Goal: Information Seeking & Learning: Find specific fact

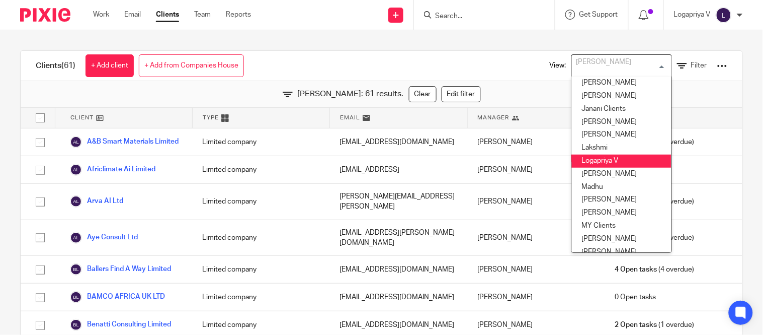
scroll to position [172, 0]
click at [585, 156] on li "Logapriya V" at bounding box center [622, 160] width 100 height 13
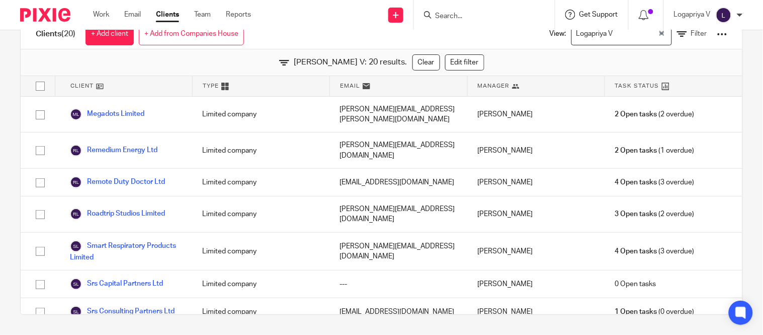
scroll to position [298, 0]
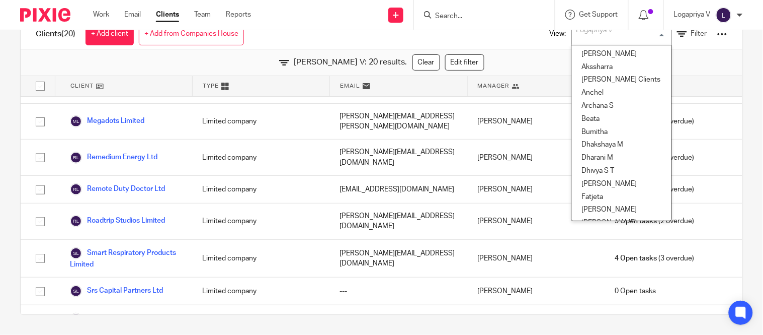
click at [575, 39] on div "Logapriya V" at bounding box center [619, 33] width 95 height 20
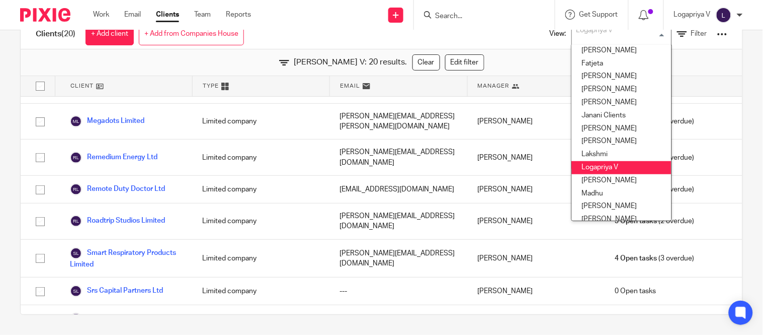
scroll to position [191, 0]
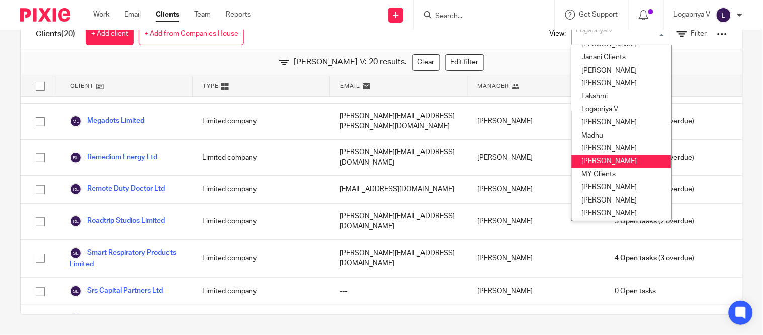
click at [594, 160] on li "Mithun" at bounding box center [622, 161] width 100 height 13
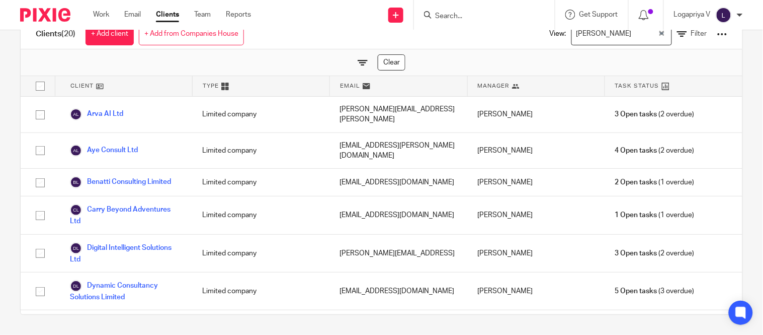
scroll to position [0, 0]
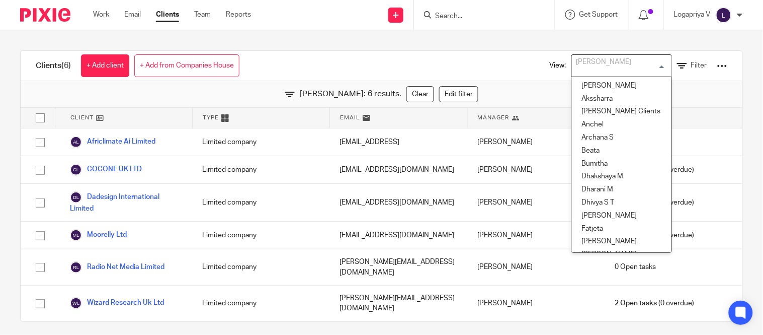
click at [577, 75] on div "Mithun Loading..." at bounding box center [621, 65] width 101 height 23
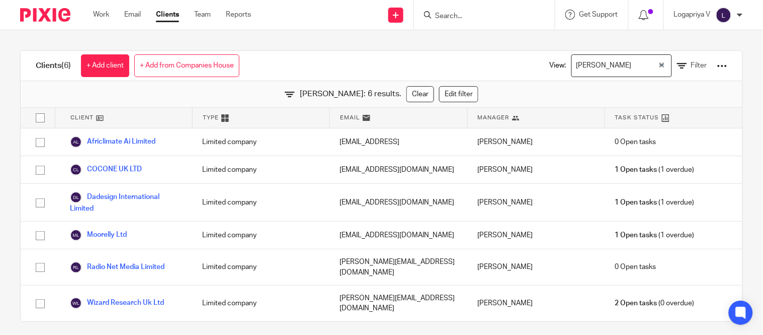
click at [520, 75] on div "View: Mithun Loading... Filter" at bounding box center [631, 66] width 223 height 30
click at [599, 77] on div "View: Mithun Loading... Filter" at bounding box center [631, 66] width 193 height 30
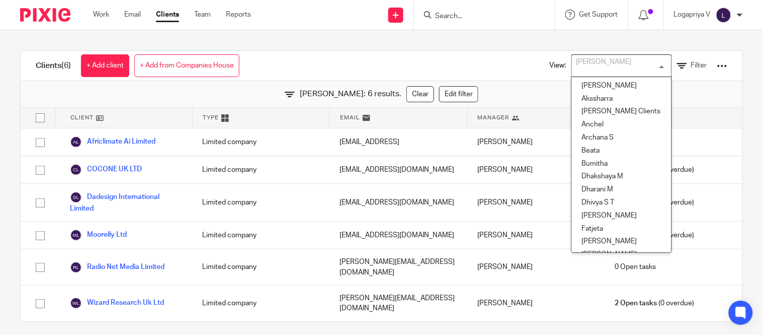
click at [572, 59] on div "Mithun" at bounding box center [619, 65] width 95 height 20
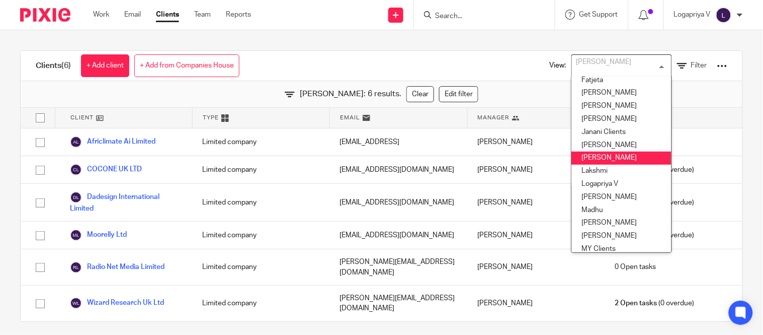
scroll to position [149, 0]
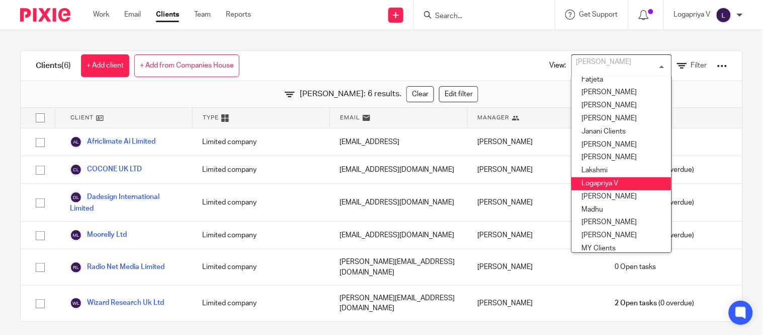
click at [577, 187] on li "Logapriya V" at bounding box center [622, 183] width 100 height 13
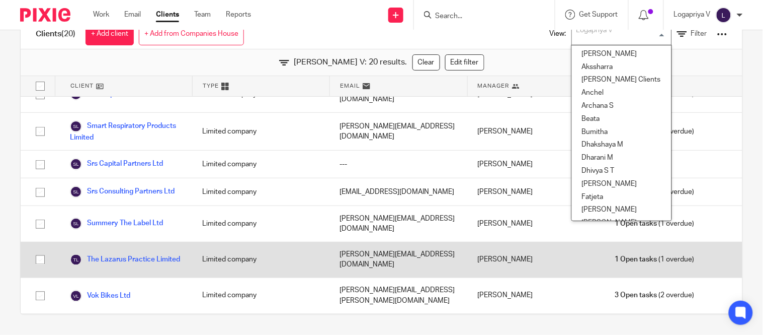
scroll to position [86, 0]
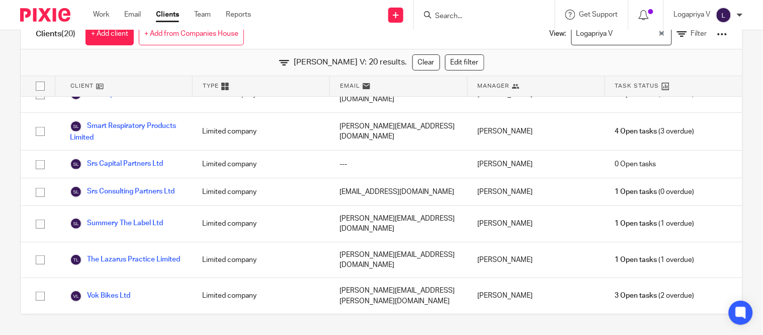
click at [249, 51] on div "Logapriya V: 20 results. Clear Edit filter" at bounding box center [382, 62] width 722 height 27
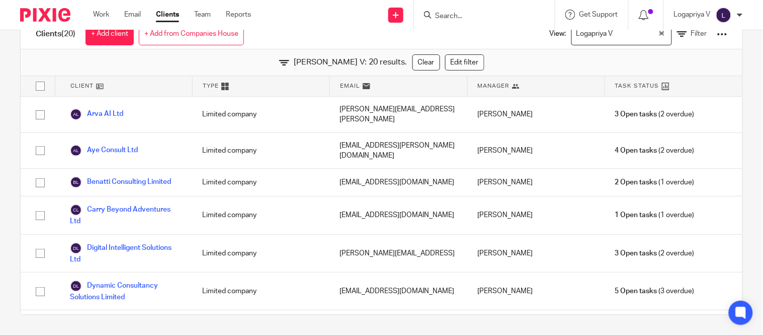
scroll to position [0, 0]
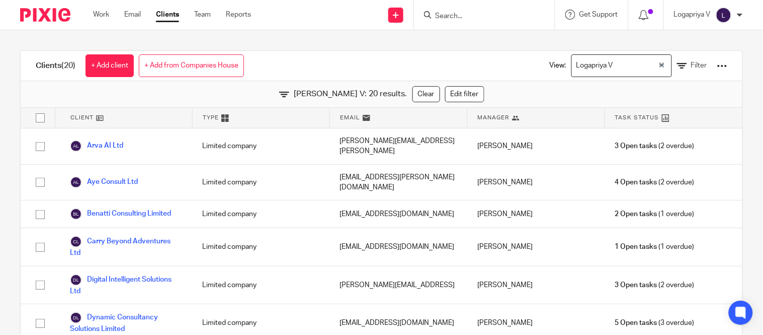
drag, startPoint x: 538, startPoint y: 86, endPoint x: 587, endPoint y: 61, distance: 54.4
click at [587, 61] on div "Clients (20) + Add client + Add from Companies House View: Logapriya V Loading.…" at bounding box center [381, 198] width 723 height 296
click at [587, 61] on div "Logapriya V" at bounding box center [615, 65] width 86 height 20
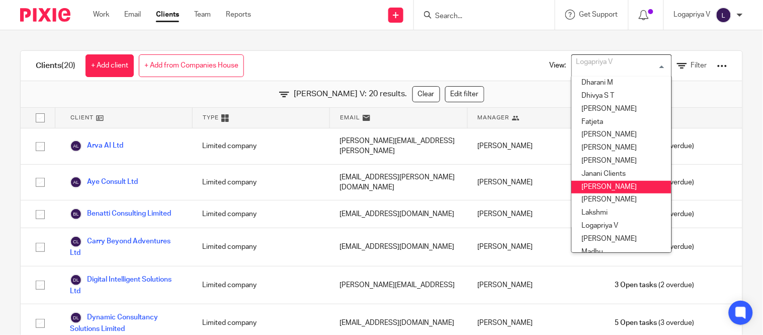
scroll to position [107, 0]
click at [587, 187] on li "Kavya T" at bounding box center [622, 186] width 100 height 13
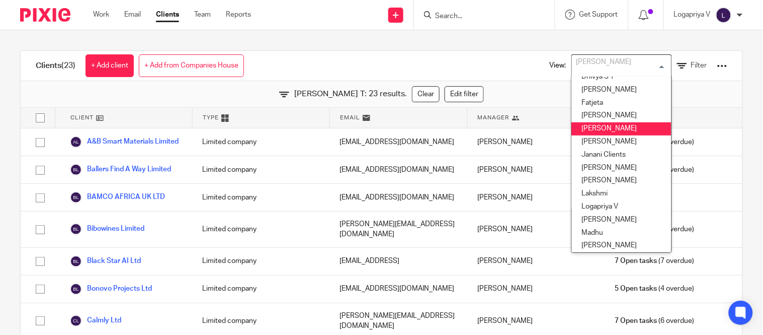
scroll to position [126, 0]
click at [592, 128] on li "[PERSON_NAME]" at bounding box center [622, 128] width 100 height 13
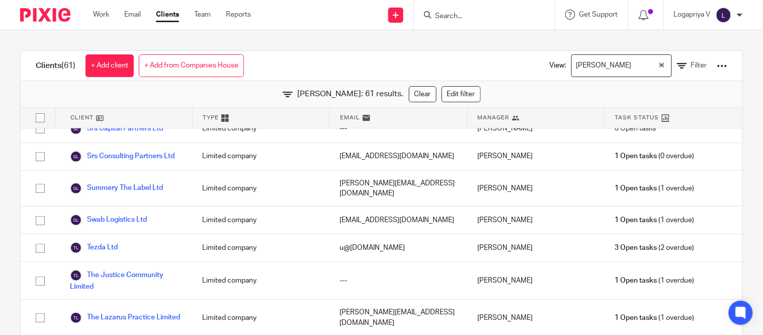
scroll to position [32, 0]
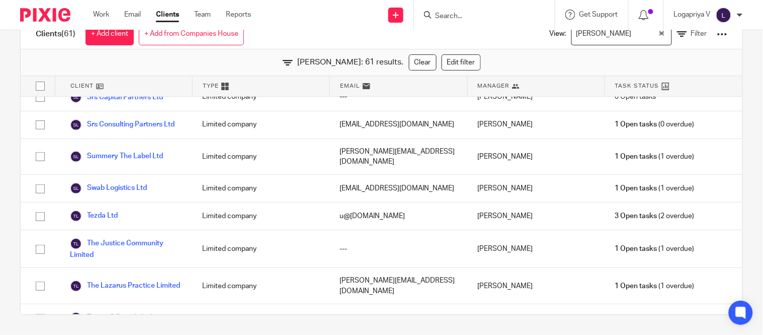
click at [448, 19] on input "Search" at bounding box center [479, 16] width 91 height 9
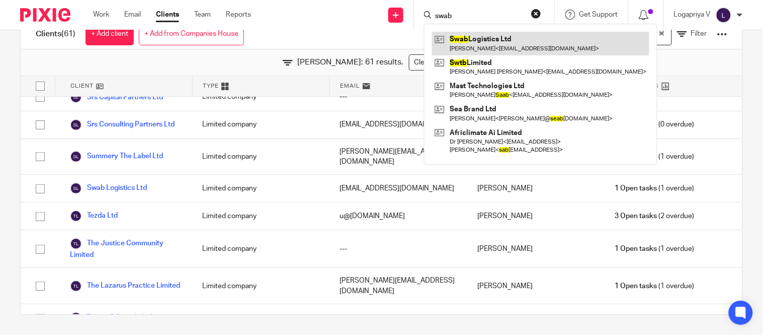
type input "swab"
click at [479, 48] on link at bounding box center [540, 43] width 217 height 23
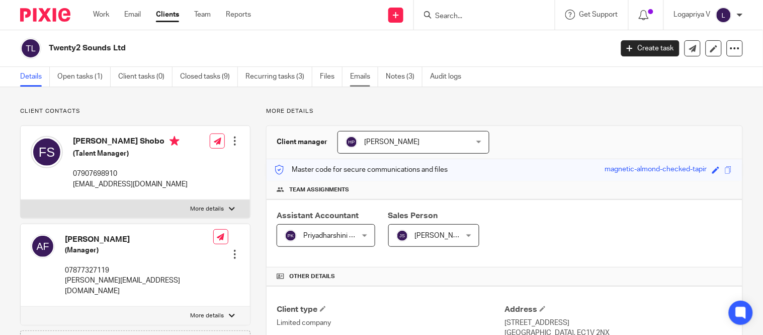
click at [360, 83] on link "Emails" at bounding box center [364, 77] width 28 height 20
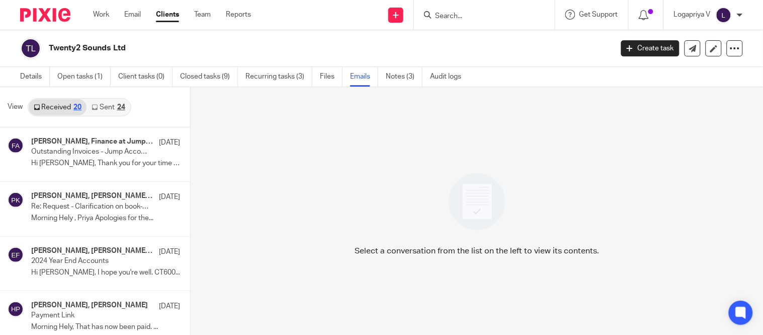
click at [88, 173] on div "Hely Patel, Finance at Jump Accounting 20 Jun Outstanding Invoices - Jump Accou…" at bounding box center [95, 154] width 190 height 54
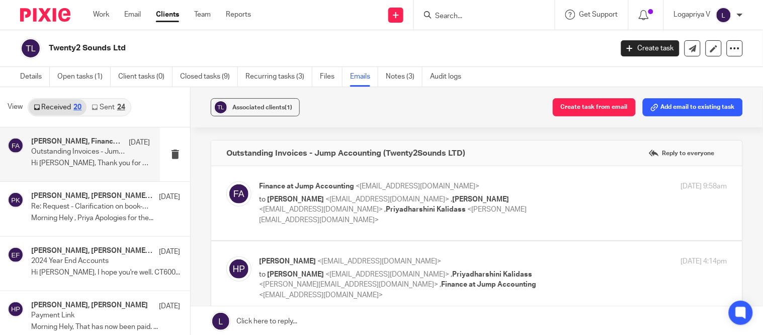
click at [501, 203] on p "to Kareem Francis <kareem@22sounds.co.uk> , Hely Patel <hely@jumpaccounting.co.…" at bounding box center [415, 209] width 312 height 31
checkbox input "true"
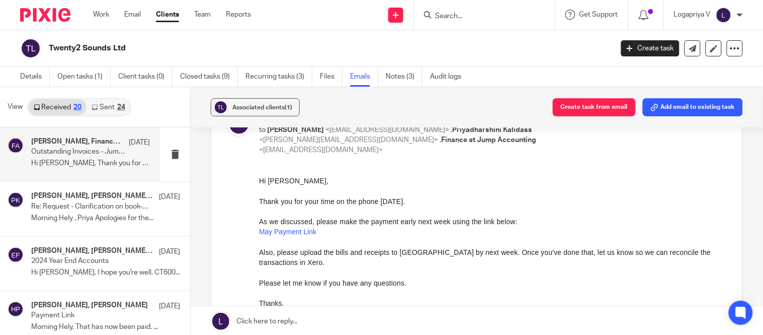
scroll to position [455, 0]
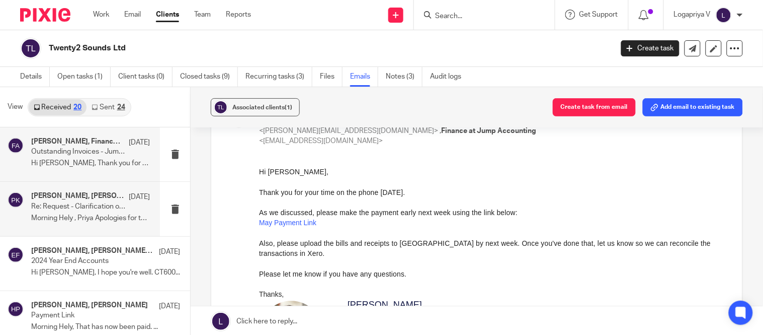
click at [93, 207] on p "Re: Request - Clarification on book-keeping for May 2025" at bounding box center [78, 206] width 95 height 9
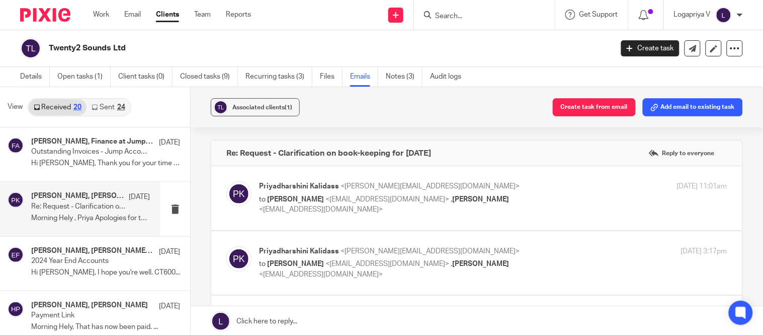
scroll to position [0, 0]
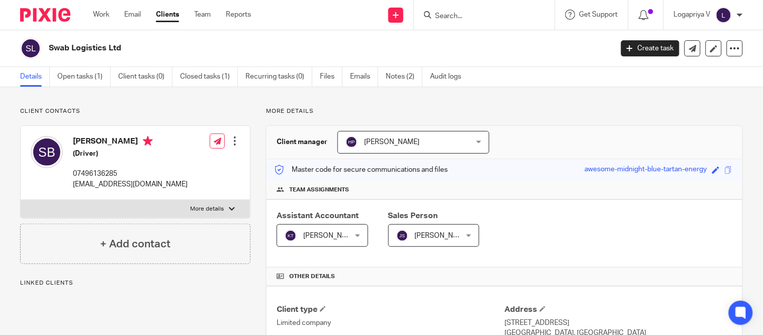
scroll to position [302, 0]
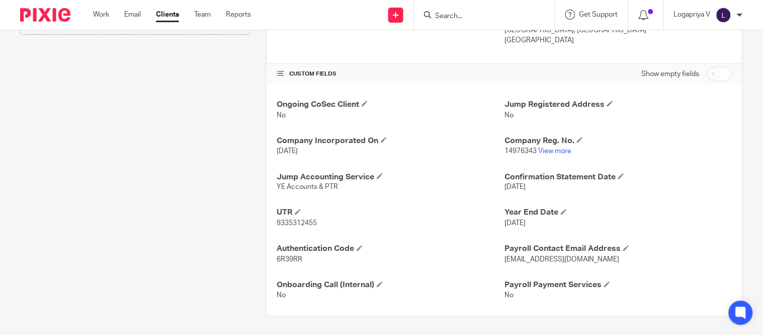
click at [443, 8] on div at bounding box center [484, 15] width 141 height 30
click at [440, 13] on input "Search" at bounding box center [479, 16] width 91 height 9
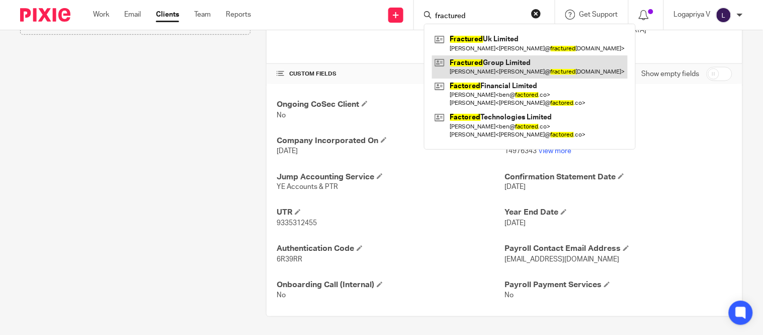
type input "fractured"
click at [519, 58] on link at bounding box center [530, 66] width 196 height 23
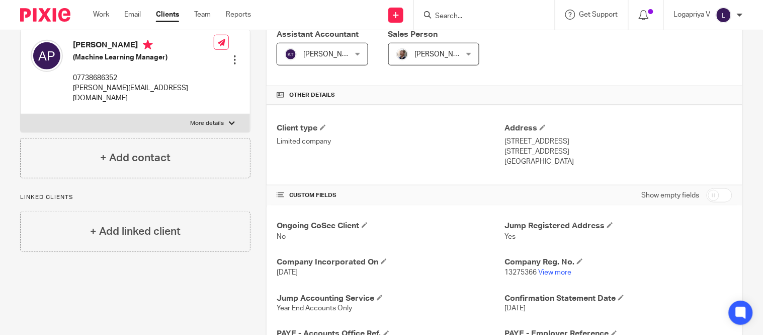
scroll to position [182, 0]
click at [542, 272] on link "View more" at bounding box center [554, 271] width 33 height 7
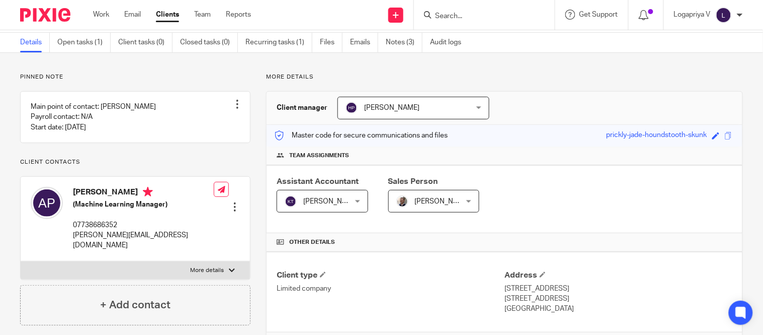
scroll to position [28, 0]
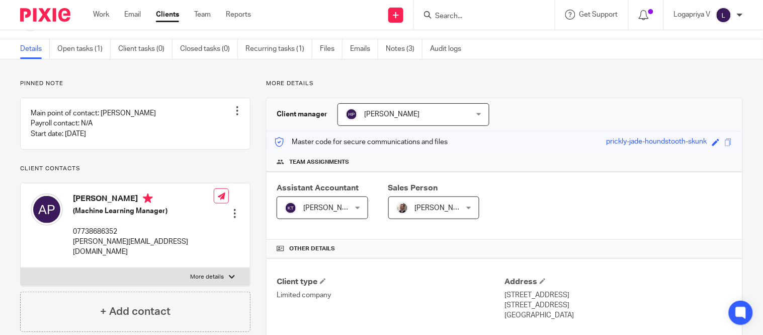
click at [456, 21] on div at bounding box center [484, 15] width 141 height 30
click at [451, 16] on input "Search" at bounding box center [479, 16] width 91 height 9
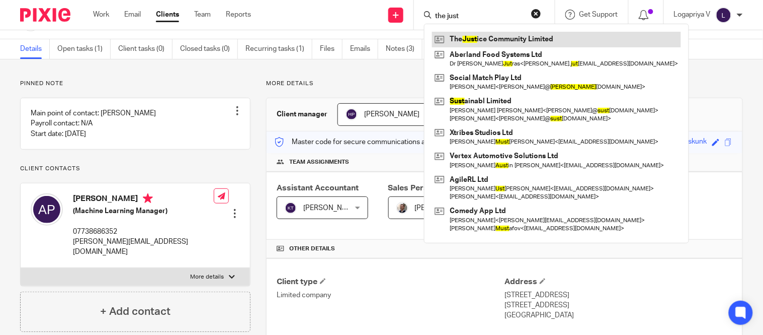
type input "the just"
click at [484, 43] on link at bounding box center [556, 39] width 249 height 15
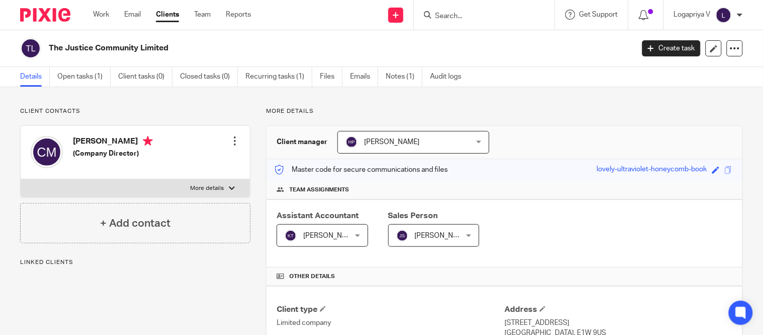
scroll to position [158, 0]
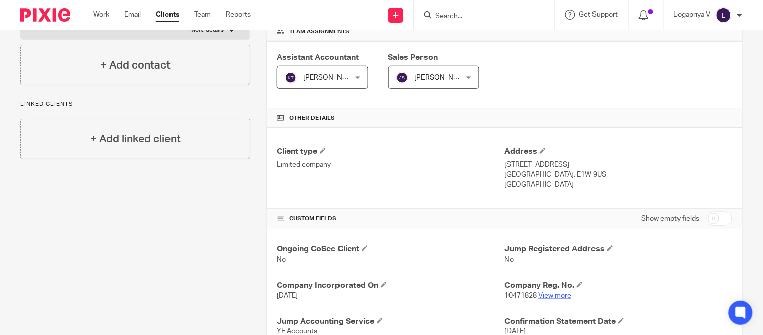
click at [541, 295] on link "View more" at bounding box center [554, 295] width 33 height 7
click at [442, 18] on input "Search" at bounding box center [479, 16] width 91 height 9
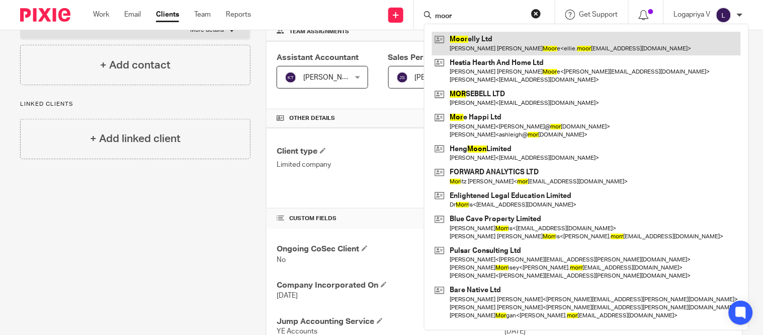
type input "moor"
click at [458, 39] on link at bounding box center [586, 43] width 309 height 23
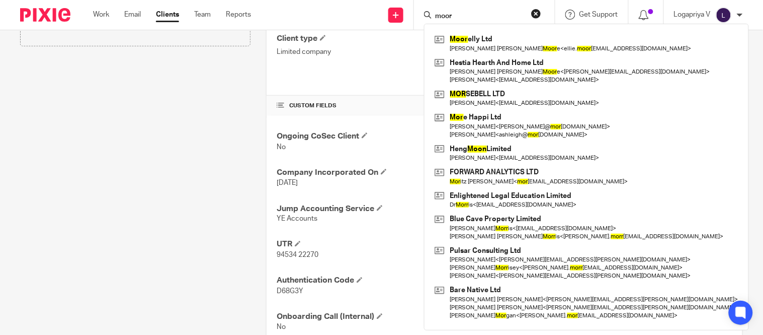
scroll to position [272, 0]
click at [216, 130] on div "Client contacts Clare Manuel (Company Director) Edit contact Create client from…" at bounding box center [128, 92] width 246 height 512
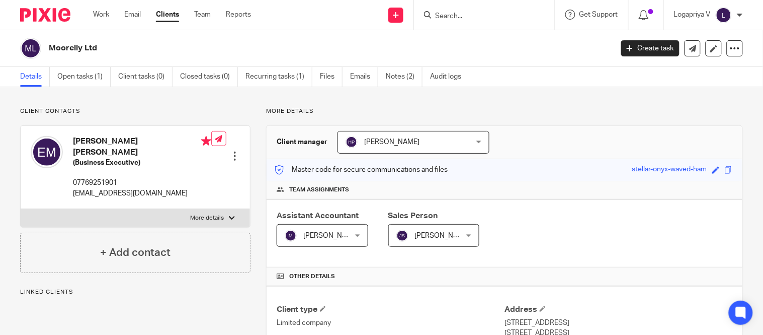
scroll to position [290, 0]
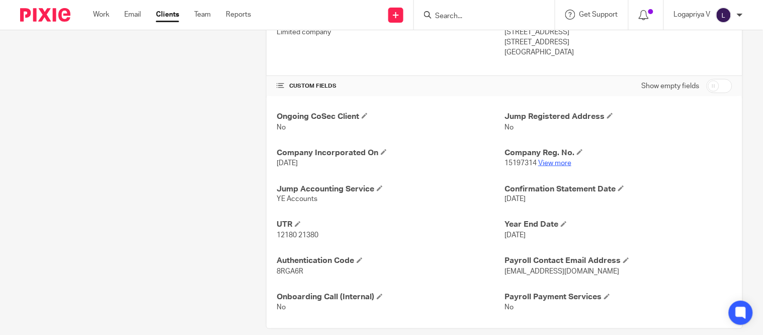
click at [542, 164] on link "View more" at bounding box center [554, 162] width 33 height 7
click at [449, 19] on input "Search" at bounding box center [479, 16] width 91 height 9
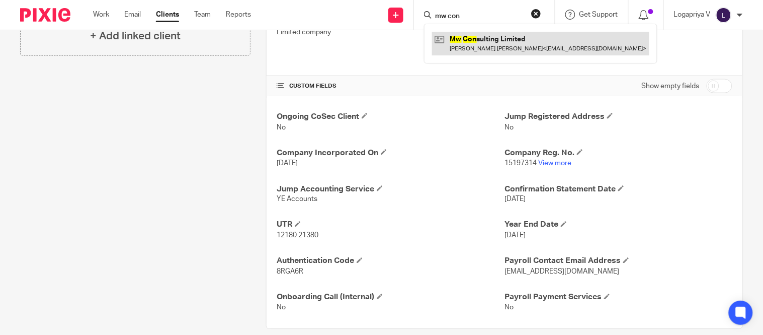
type input "mw con"
click at [458, 46] on link at bounding box center [540, 43] width 217 height 23
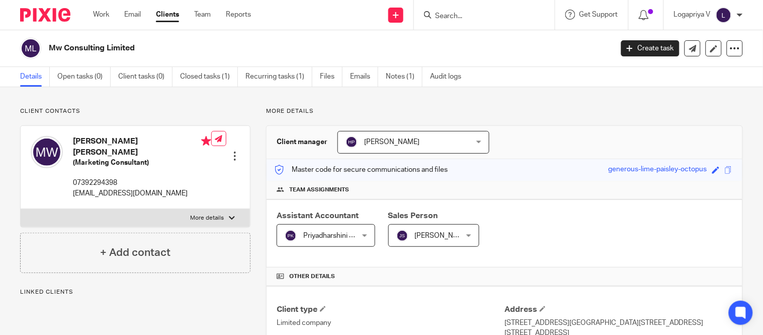
scroll to position [304, 0]
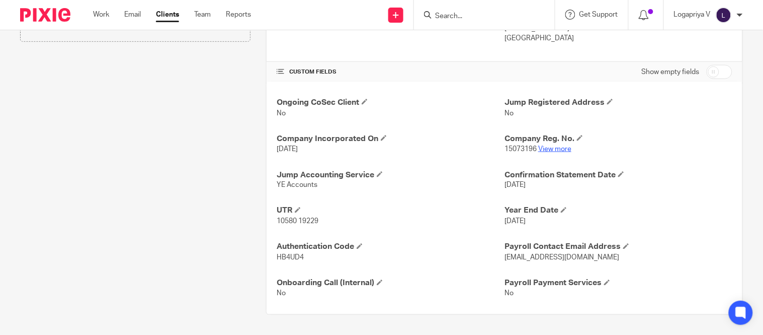
click at [544, 147] on link "View more" at bounding box center [554, 148] width 33 height 7
click at [446, 19] on input "Search" at bounding box center [479, 16] width 91 height 9
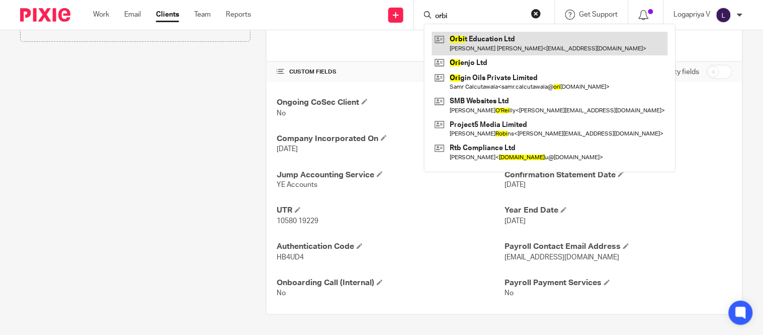
type input "orbi"
click at [468, 42] on link at bounding box center [550, 43] width 236 height 23
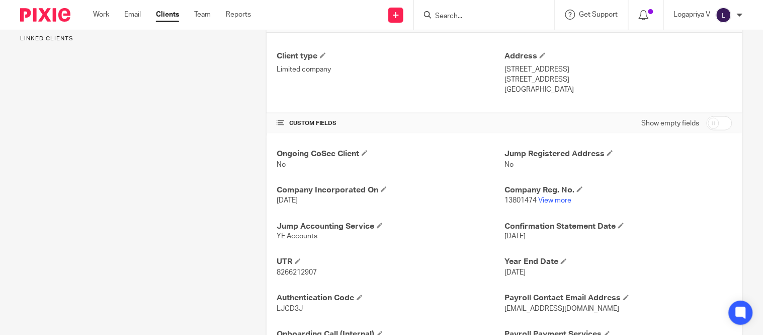
scroll to position [254, 0]
click at [542, 199] on link "View more" at bounding box center [554, 199] width 33 height 7
click at [454, 12] on input "Search" at bounding box center [479, 16] width 91 height 9
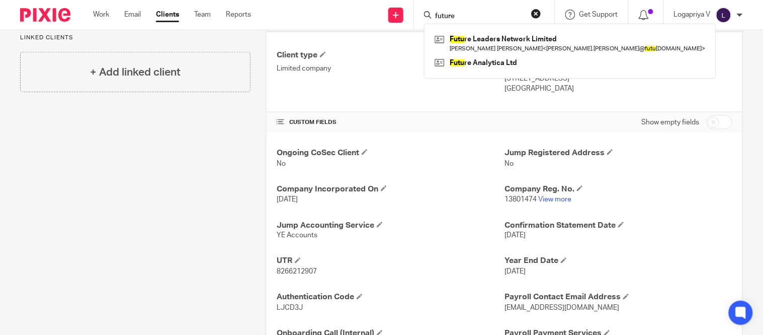
type input "future"
click button "submit" at bounding box center [0, 0] width 0 height 0
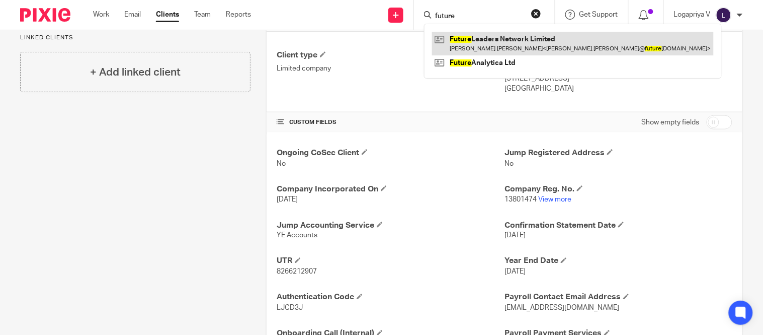
click at [467, 47] on link at bounding box center [573, 43] width 282 height 23
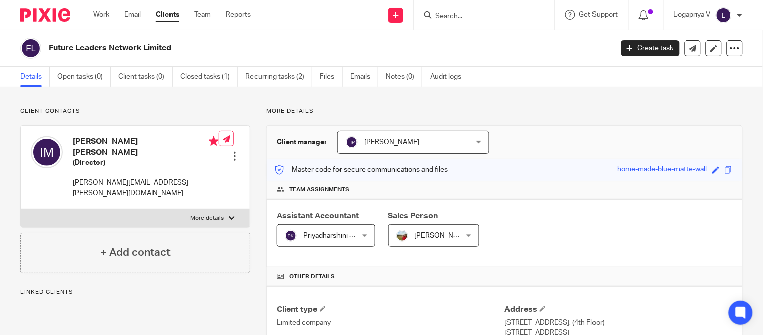
scroll to position [295, 0]
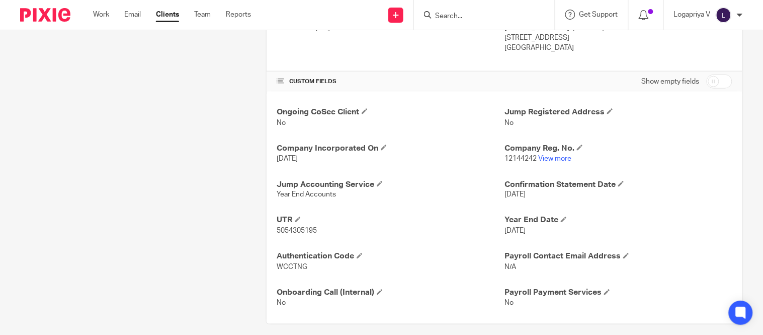
click at [551, 161] on link "View more" at bounding box center [554, 158] width 33 height 7
click at [451, 21] on form at bounding box center [487, 15] width 107 height 13
click at [448, 19] on input "Search" at bounding box center [479, 16] width 91 height 9
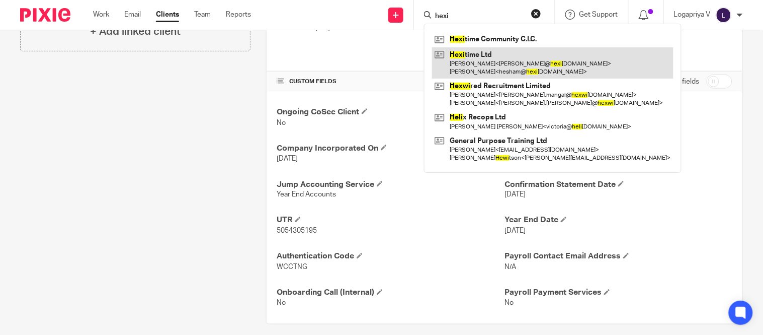
type input "hexi"
click at [471, 61] on link at bounding box center [552, 62] width 241 height 31
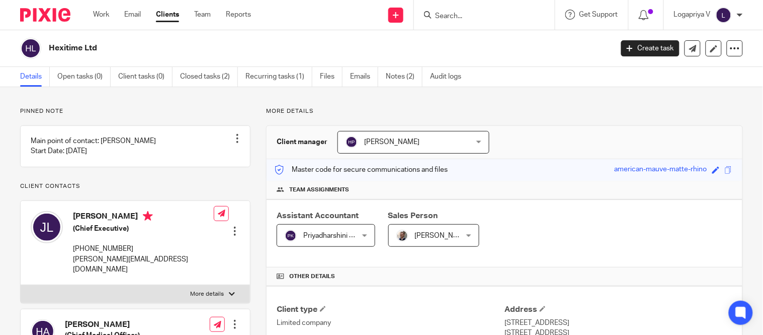
scroll to position [304, 0]
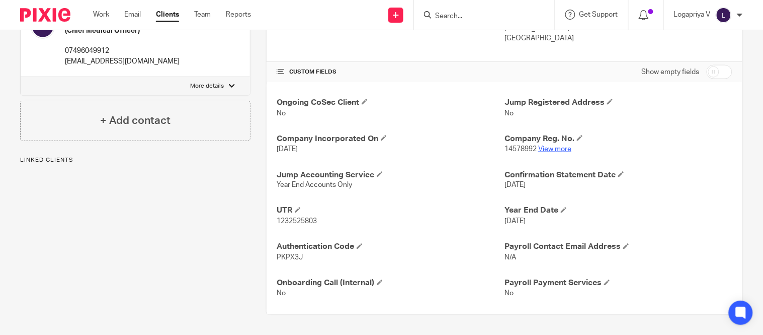
click at [548, 149] on link "View more" at bounding box center [554, 148] width 33 height 7
click at [438, 11] on form at bounding box center [487, 15] width 107 height 13
click at [440, 15] on input "Search" at bounding box center [479, 16] width 91 height 9
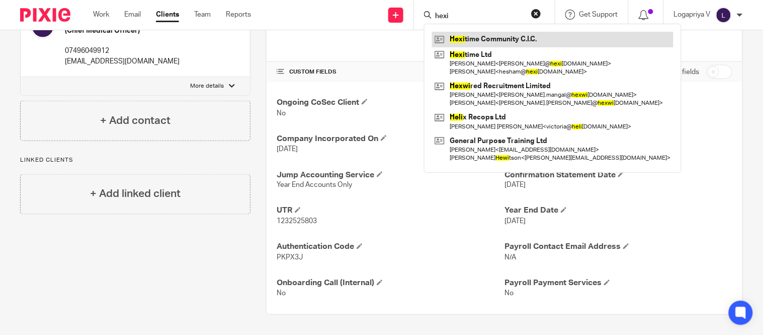
type input "hexi"
click at [472, 42] on link at bounding box center [552, 39] width 241 height 15
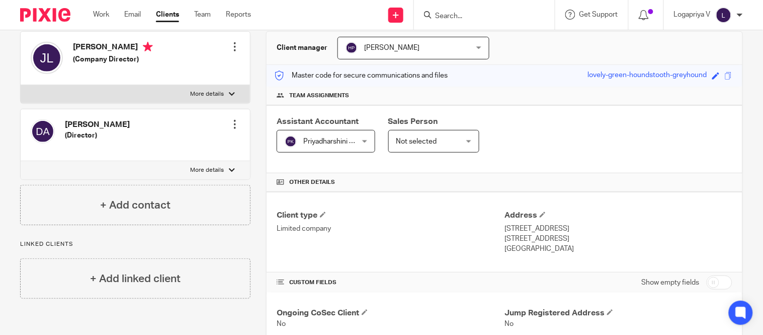
scroll to position [219, 0]
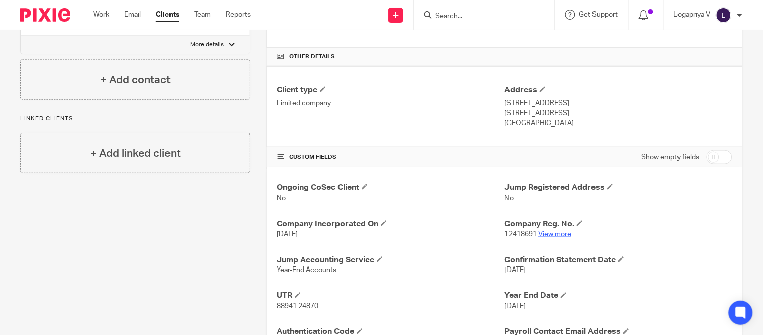
click at [554, 231] on link "View more" at bounding box center [554, 233] width 33 height 7
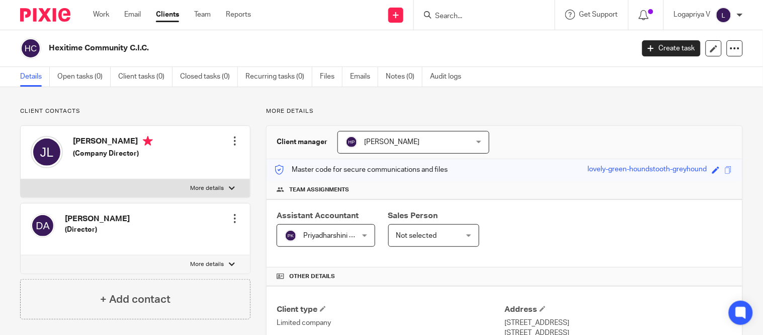
click at [464, 16] on input "Search" at bounding box center [479, 16] width 91 height 9
type input "many many"
click button "submit" at bounding box center [0, 0] width 0 height 0
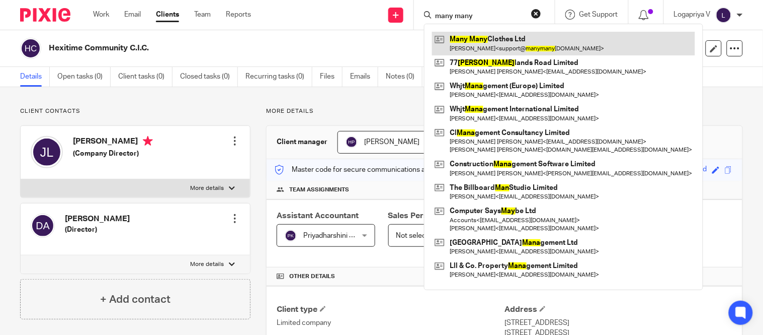
click at [474, 38] on link at bounding box center [563, 43] width 263 height 23
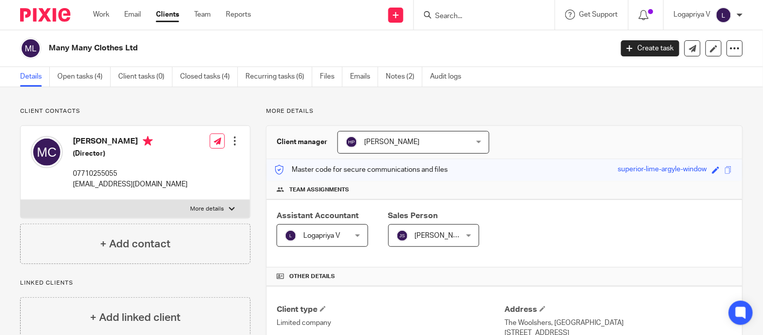
scroll to position [2, 0]
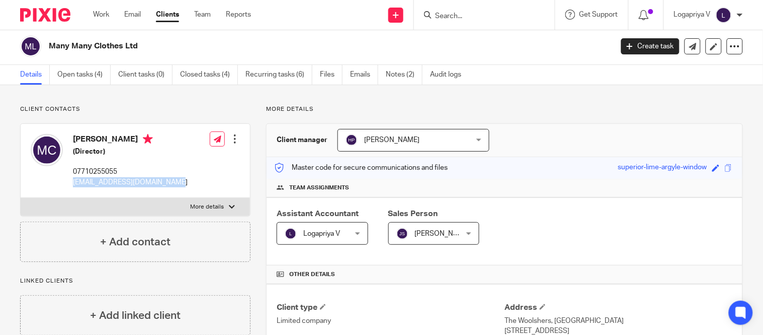
drag, startPoint x: 72, startPoint y: 183, endPoint x: 179, endPoint y: 185, distance: 107.2
click at [179, 185] on div "[PERSON_NAME] (Director) 07710255055 [EMAIL_ADDRESS][DOMAIN_NAME] Edit contact …" at bounding box center [135, 161] width 229 height 74
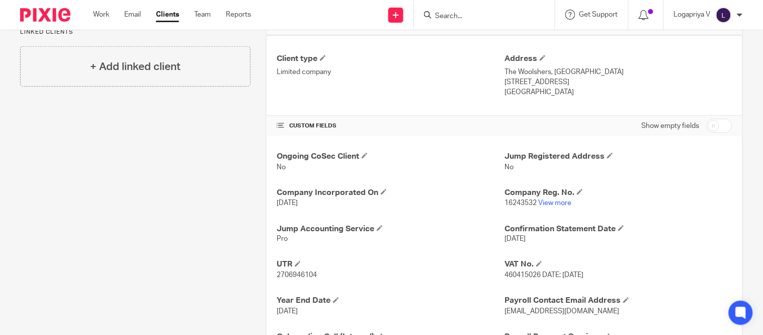
scroll to position [304, 0]
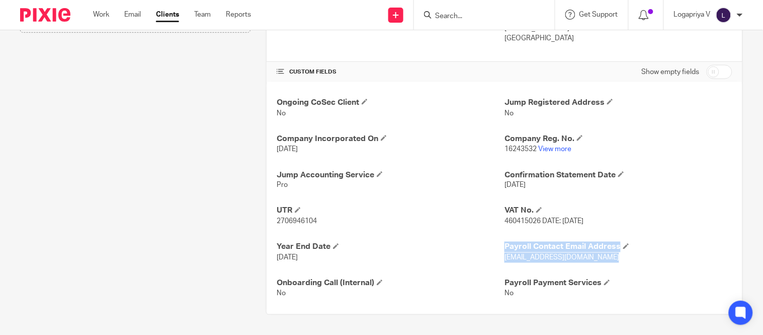
drag, startPoint x: 498, startPoint y: 258, endPoint x: 604, endPoint y: 267, distance: 106.0
click at [604, 267] on div "Ongoing CoSec Client No Jump Registered Address No Company Incorporated On [DAT…" at bounding box center [505, 198] width 476 height 232
click at [453, 246] on h4 "Year End Date" at bounding box center [391, 246] width 228 height 11
drag, startPoint x: 500, startPoint y: 259, endPoint x: 607, endPoint y: 265, distance: 107.3
click at [608, 266] on div "Ongoing CoSec Client No Jump Registered Address No Company Incorporated On 11 F…" at bounding box center [505, 198] width 476 height 232
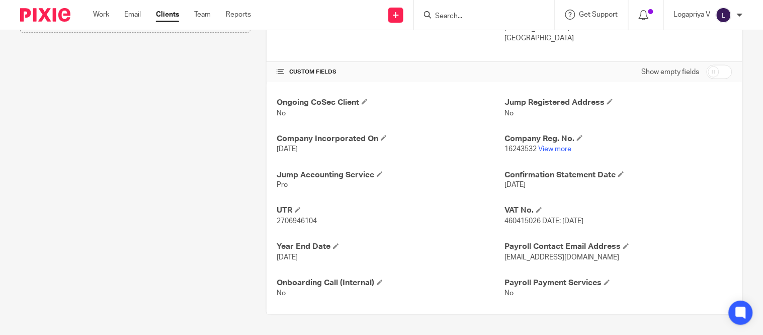
click at [482, 259] on p "28 Feb 2026" at bounding box center [391, 258] width 228 height 10
drag, startPoint x: 498, startPoint y: 260, endPoint x: 482, endPoint y: 259, distance: 16.6
click at [561, 267] on div "Ongoing CoSec Client No Jump Registered Address No Company Incorporated On 11 F…" at bounding box center [505, 198] width 476 height 232
click at [480, 260] on p "28 Feb 2026" at bounding box center [391, 258] width 228 height 10
drag, startPoint x: 500, startPoint y: 259, endPoint x: 507, endPoint y: 260, distance: 6.6
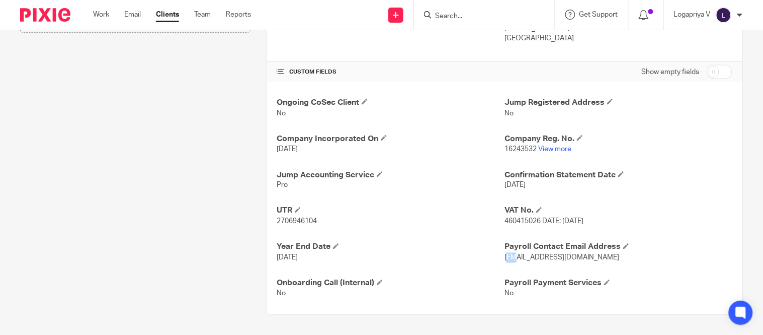
click at [507, 260] on span "infomanymanyclothes@gmail.com" at bounding box center [562, 257] width 115 height 7
click at [496, 260] on p "28 Feb 2026" at bounding box center [391, 258] width 228 height 10
drag, startPoint x: 499, startPoint y: 258, endPoint x: 609, endPoint y: 264, distance: 110.4
click at [609, 264] on div "Ongoing CoSec Client No Jump Registered Address No Company Incorporated On 11 F…" at bounding box center [505, 198] width 476 height 232
copy span "infomanymanyclothes@gmail.com"
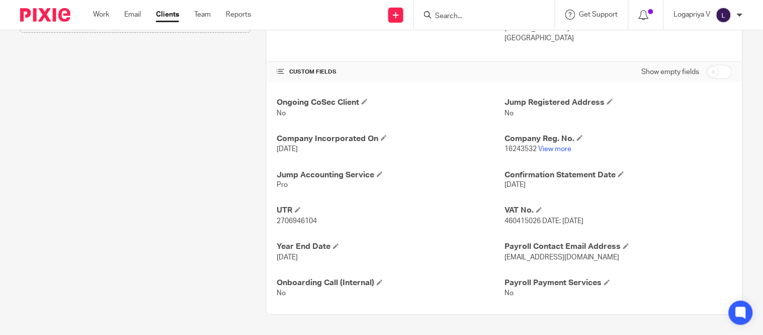
scroll to position [0, 0]
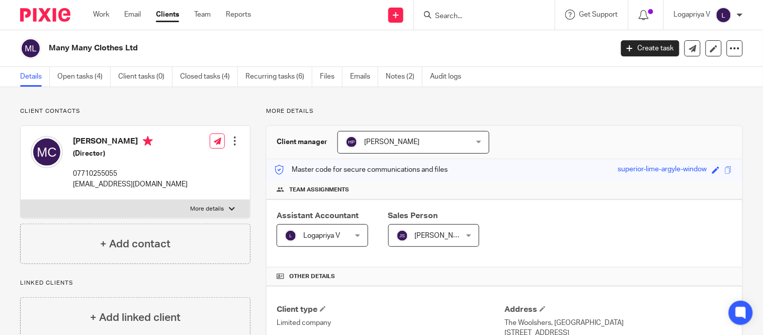
click at [159, 18] on link "Clients" at bounding box center [167, 15] width 23 height 10
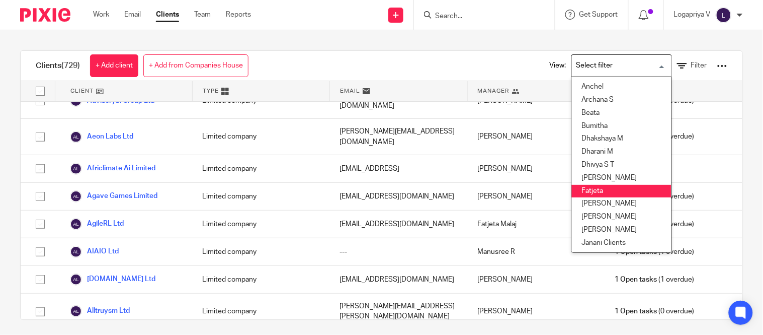
scroll to position [39, 0]
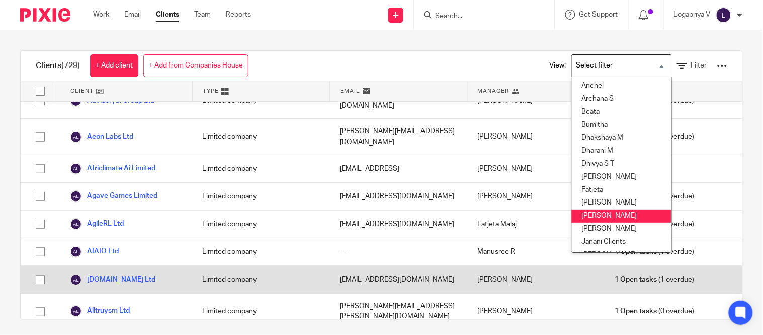
click at [595, 211] on li "[PERSON_NAME]" at bounding box center [622, 215] width 100 height 13
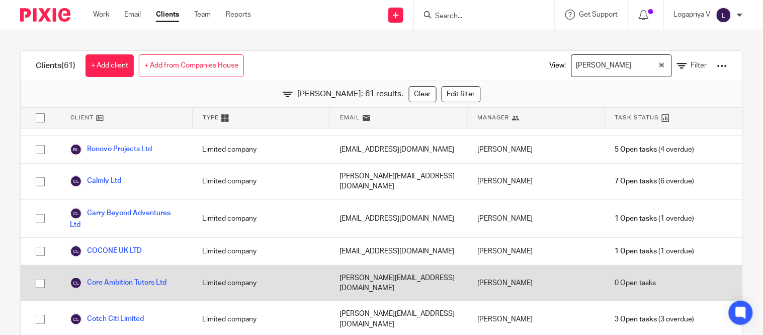
scroll to position [272, 0]
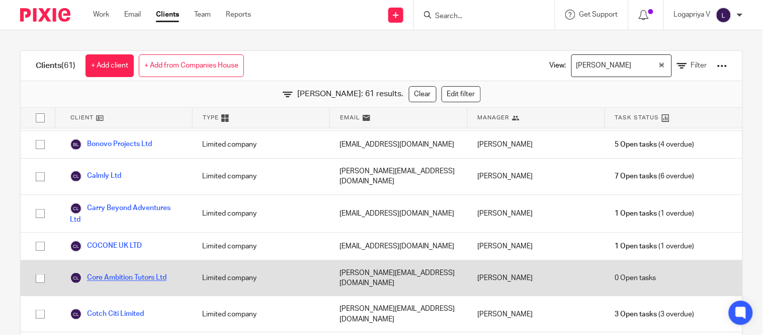
click at [149, 272] on link "Core Ambition Tutors Ltd" at bounding box center [118, 278] width 97 height 12
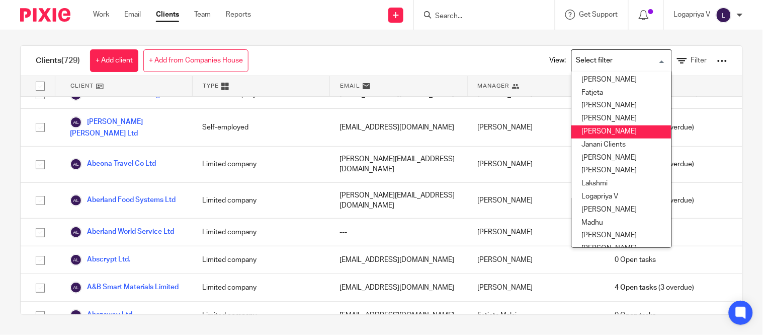
scroll to position [130, 2]
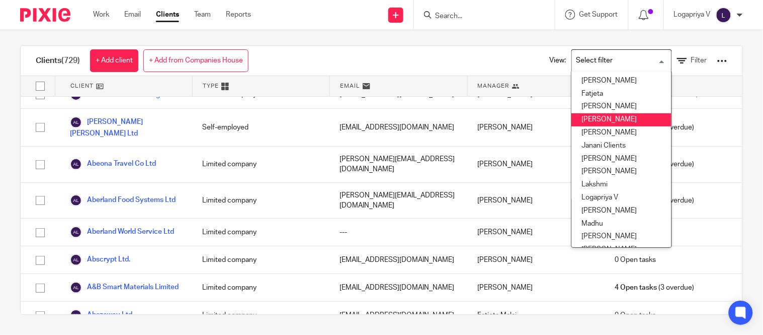
click at [575, 123] on li "[PERSON_NAME]" at bounding box center [622, 119] width 100 height 13
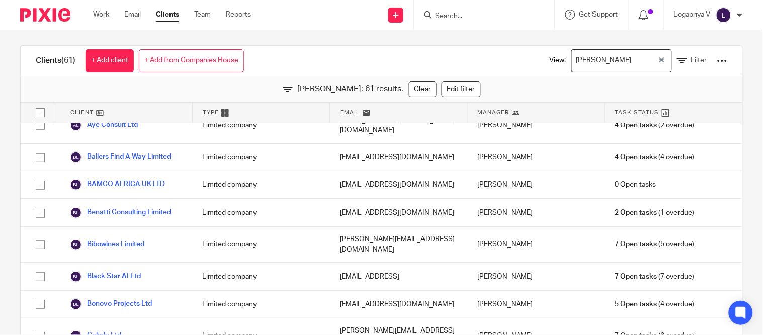
click at [575, 123] on div "[PERSON_NAME]" at bounding box center [535, 126] width 137 height 36
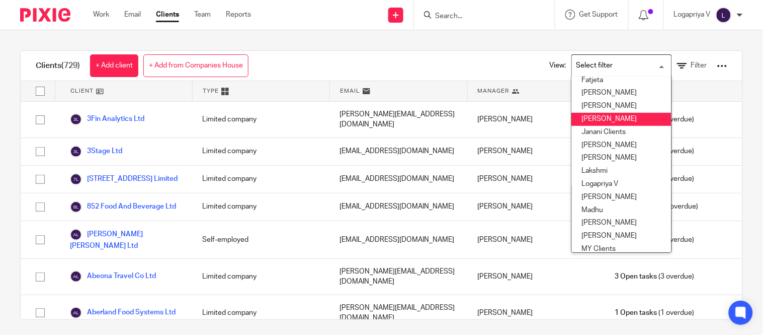
scroll to position [147, 0]
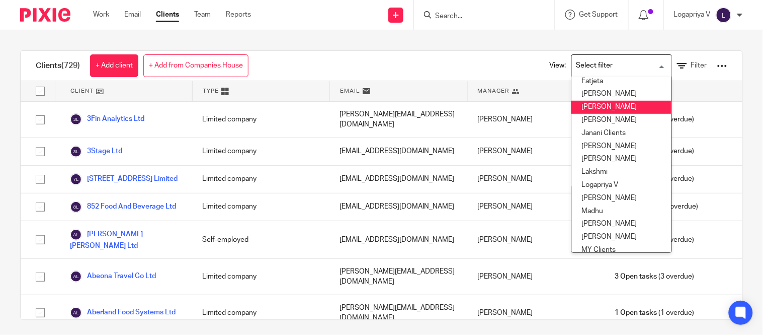
click at [590, 108] on li "[PERSON_NAME]" at bounding box center [622, 107] width 100 height 13
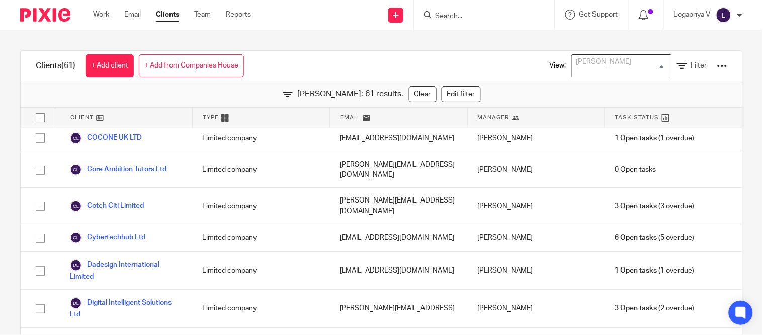
scroll to position [8, 0]
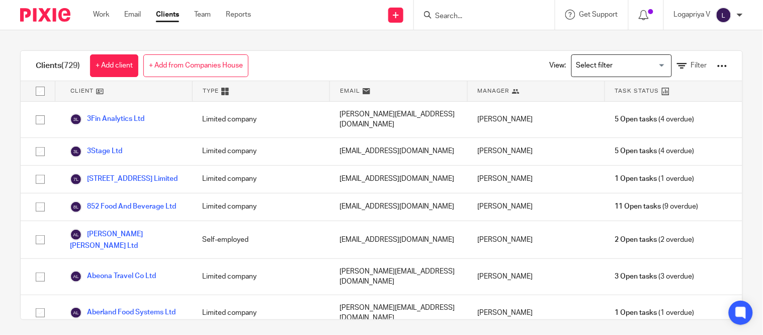
click at [609, 68] on input "Search for option" at bounding box center [619, 66] width 93 height 18
click at [597, 66] on input "Search for option" at bounding box center [619, 66] width 93 height 18
click at [596, 64] on input "Search for option" at bounding box center [619, 66] width 93 height 18
click at [590, 67] on input "Search for option" at bounding box center [619, 66] width 93 height 18
click at [599, 62] on input "Search for option" at bounding box center [619, 66] width 93 height 18
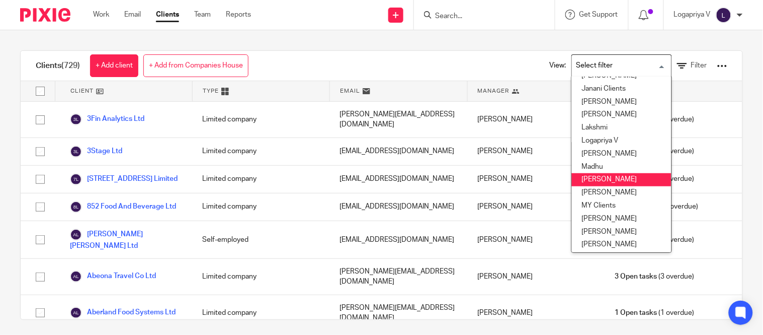
scroll to position [222, 0]
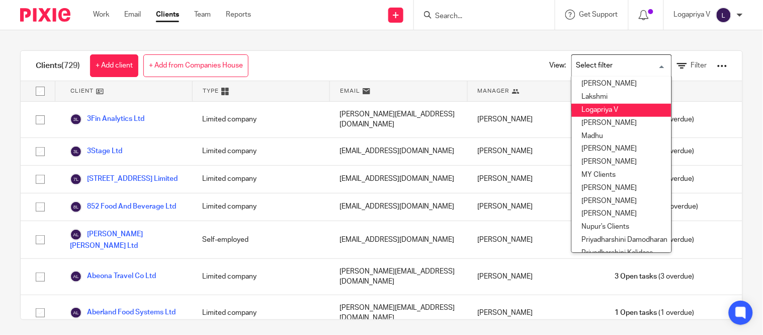
click at [603, 113] on li "Logapriya V" at bounding box center [622, 110] width 100 height 13
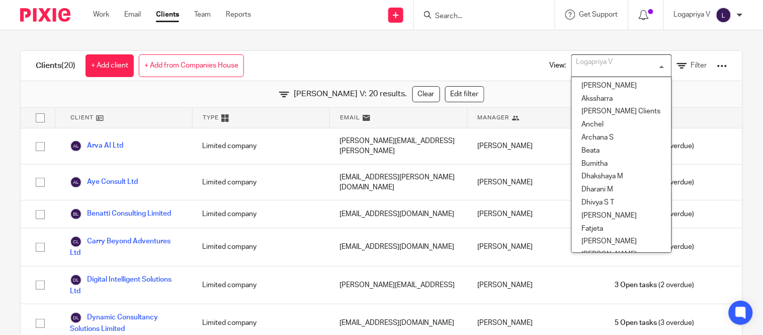
scroll to position [86, 0]
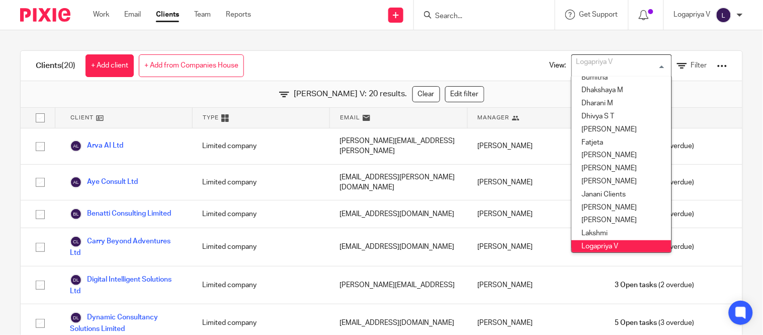
click at [602, 70] on input "Search for option" at bounding box center [619, 66] width 93 height 18
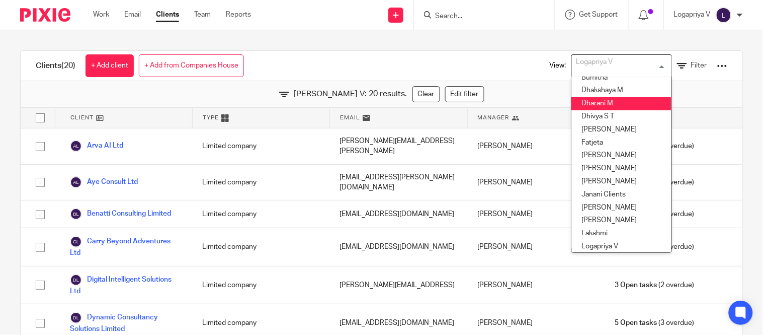
scroll to position [66, 0]
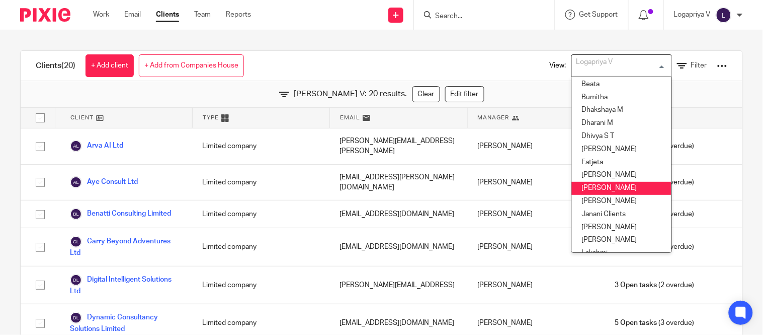
click at [599, 187] on li "[PERSON_NAME]" at bounding box center [622, 188] width 100 height 13
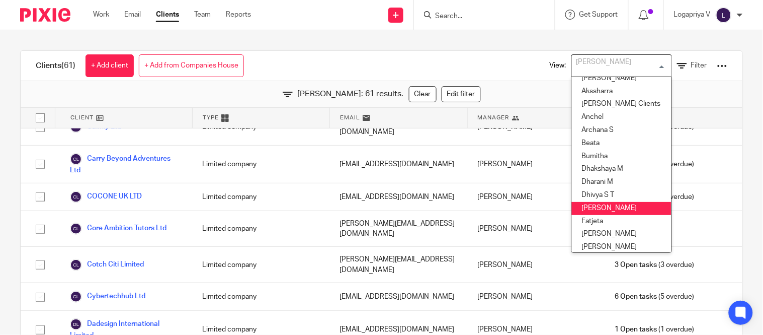
scroll to position [14, 0]
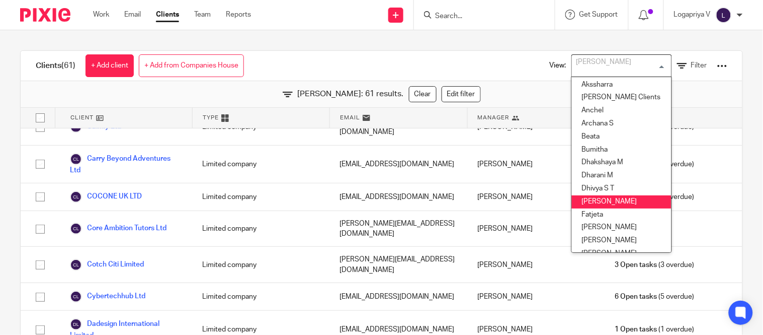
click at [587, 200] on li "Elena" at bounding box center [622, 201] width 100 height 13
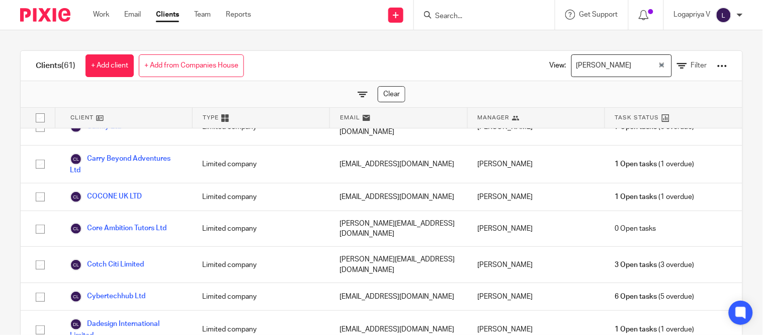
scroll to position [0, 0]
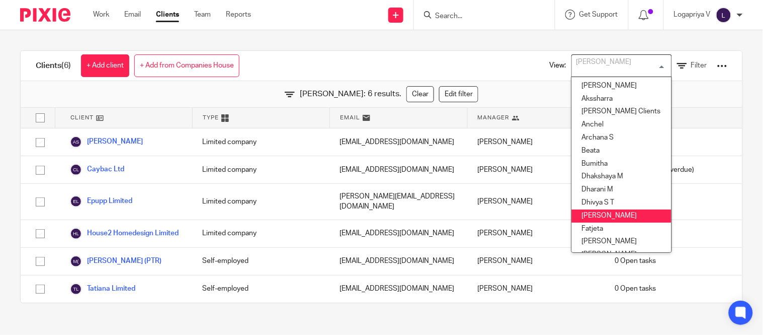
click at [599, 70] on input "Search for option" at bounding box center [619, 66] width 93 height 18
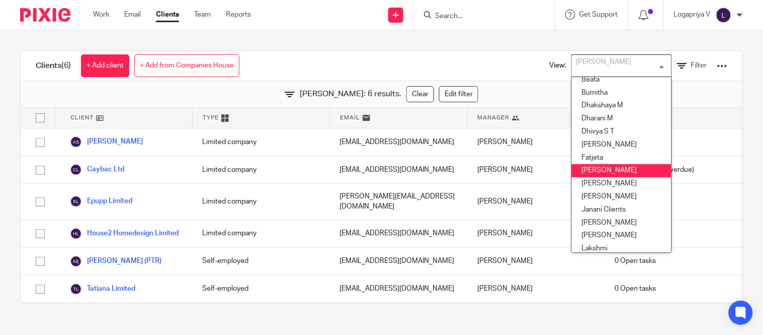
scroll to position [81, 0]
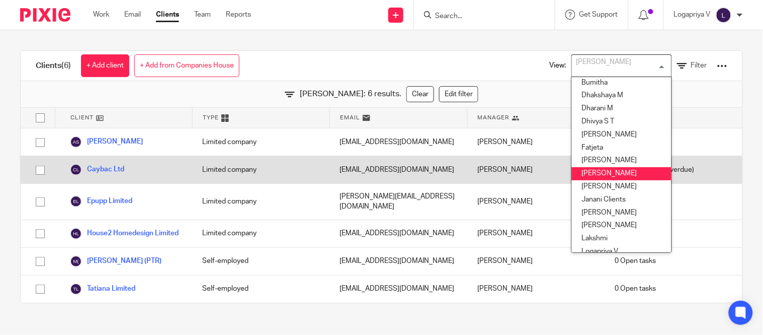
click at [588, 169] on li "[PERSON_NAME]" at bounding box center [622, 173] width 100 height 13
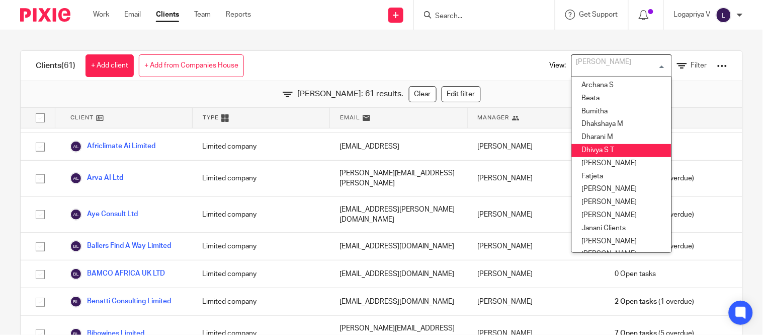
scroll to position [53, 0]
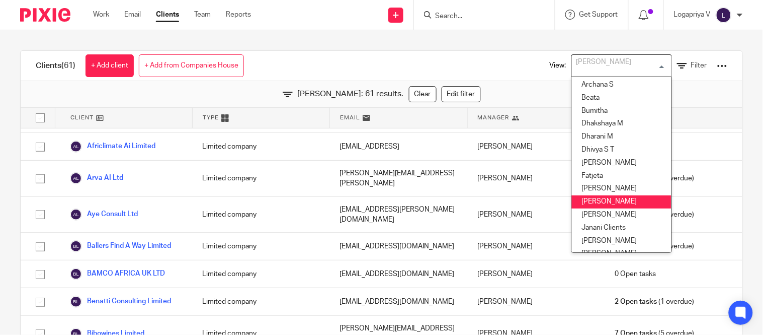
click at [575, 196] on li "[PERSON_NAME]" at bounding box center [622, 201] width 100 height 13
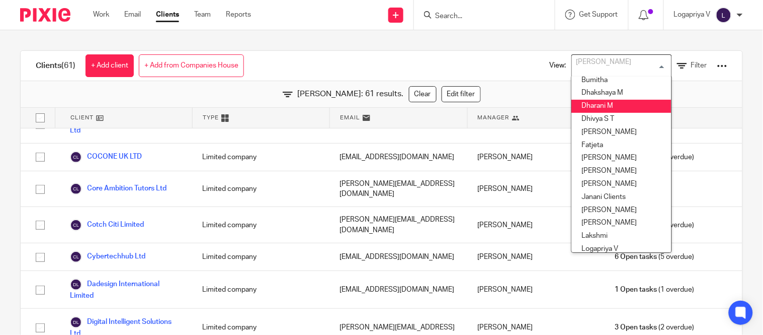
scroll to position [84, 0]
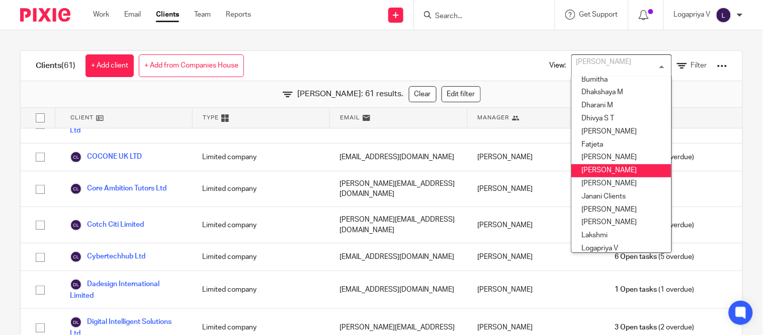
click at [588, 165] on li "[PERSON_NAME]" at bounding box center [622, 170] width 100 height 13
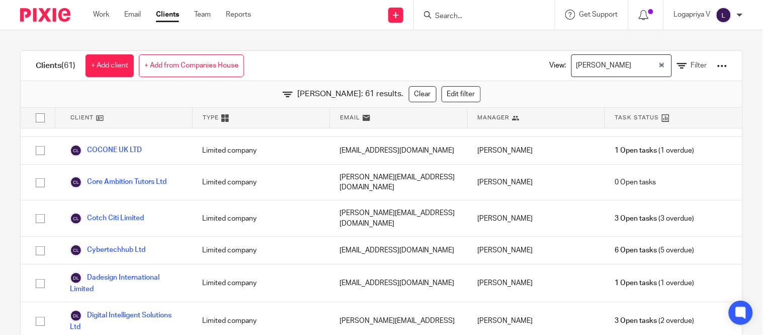
scroll to position [366, 0]
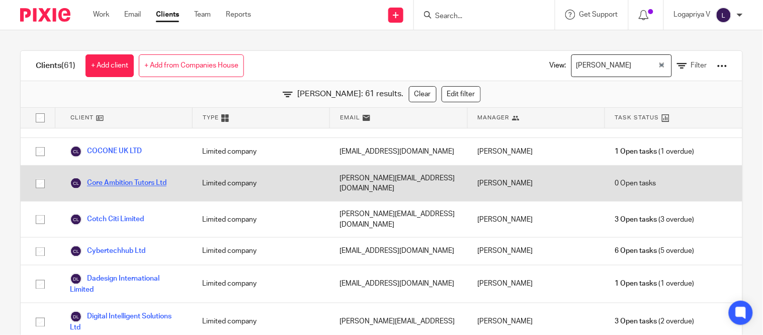
click at [144, 177] on link "Core Ambition Tutors Ltd" at bounding box center [118, 183] width 97 height 12
